Goal: Transaction & Acquisition: Purchase product/service

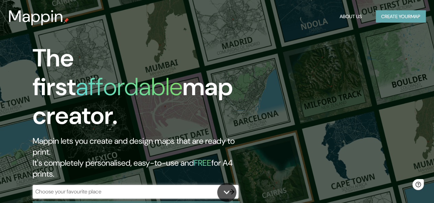
click at [404, 13] on button "Create your map" at bounding box center [401, 16] width 50 height 13
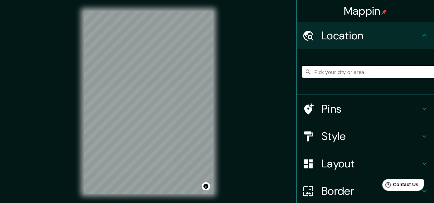
click at [346, 70] on input "Pick your city or area" at bounding box center [368, 72] width 132 height 12
paste input "[GEOGRAPHIC_DATA][PERSON_NAME] public toilet"
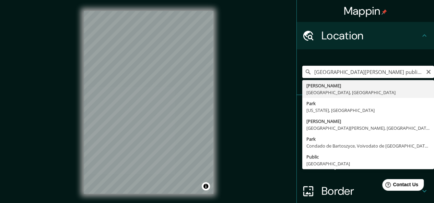
type input "[PERSON_NAME], [GEOGRAPHIC_DATA], [GEOGRAPHIC_DATA]"
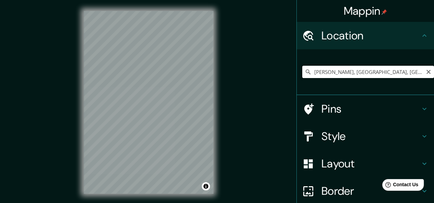
click at [350, 74] on input "[PERSON_NAME], [GEOGRAPHIC_DATA], [GEOGRAPHIC_DATA]" at bounding box center [368, 72] width 132 height 12
paste input "[GEOGRAPHIC_DATA][PERSON_NAME] public toilet"
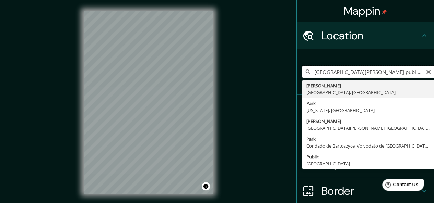
click at [357, 74] on input "[GEOGRAPHIC_DATA][PERSON_NAME] public toilet" at bounding box center [368, 72] width 132 height 12
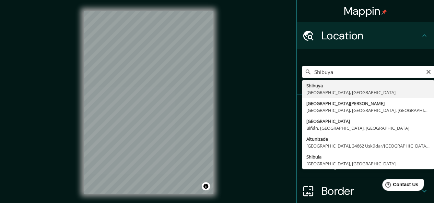
type input "[GEOGRAPHIC_DATA], [GEOGRAPHIC_DATA], [GEOGRAPHIC_DATA]"
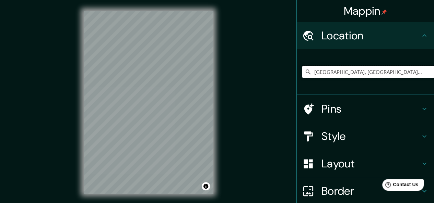
scroll to position [34, 0]
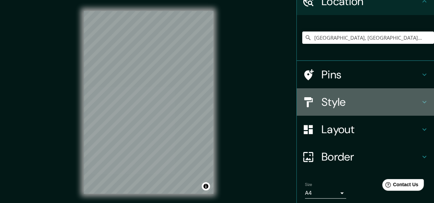
click at [354, 103] on h4 "Style" at bounding box center [370, 102] width 99 height 14
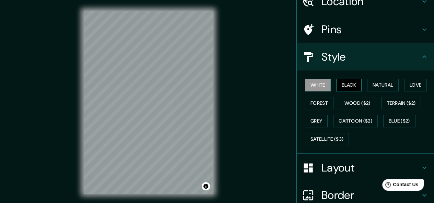
scroll to position [96, 0]
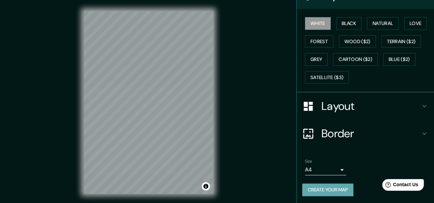
click at [333, 187] on button "Create your map" at bounding box center [327, 190] width 51 height 13
